Goal: Check status: Check status

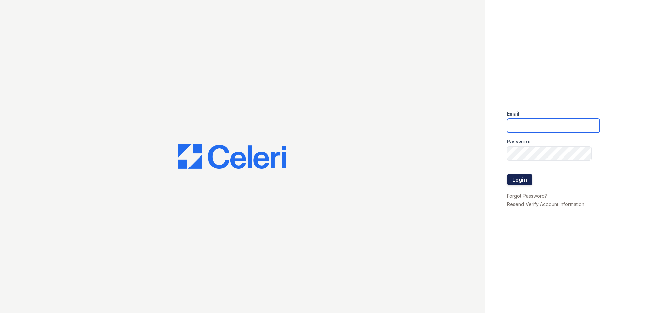
type input "[EMAIL_ADDRESS][DOMAIN_NAME]"
click at [523, 178] on button "Login" at bounding box center [519, 179] width 25 height 11
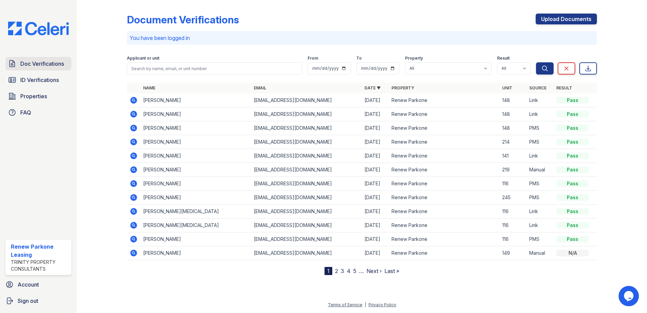
click at [40, 66] on span "Doc Verifications" at bounding box center [42, 64] width 44 height 8
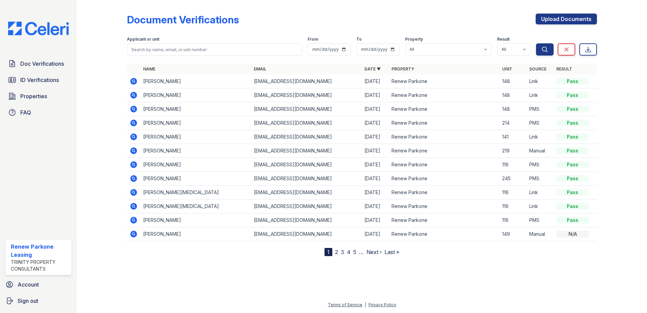
click at [134, 82] on icon at bounding box center [133, 81] width 7 height 7
